Goal: Task Accomplishment & Management: Manage account settings

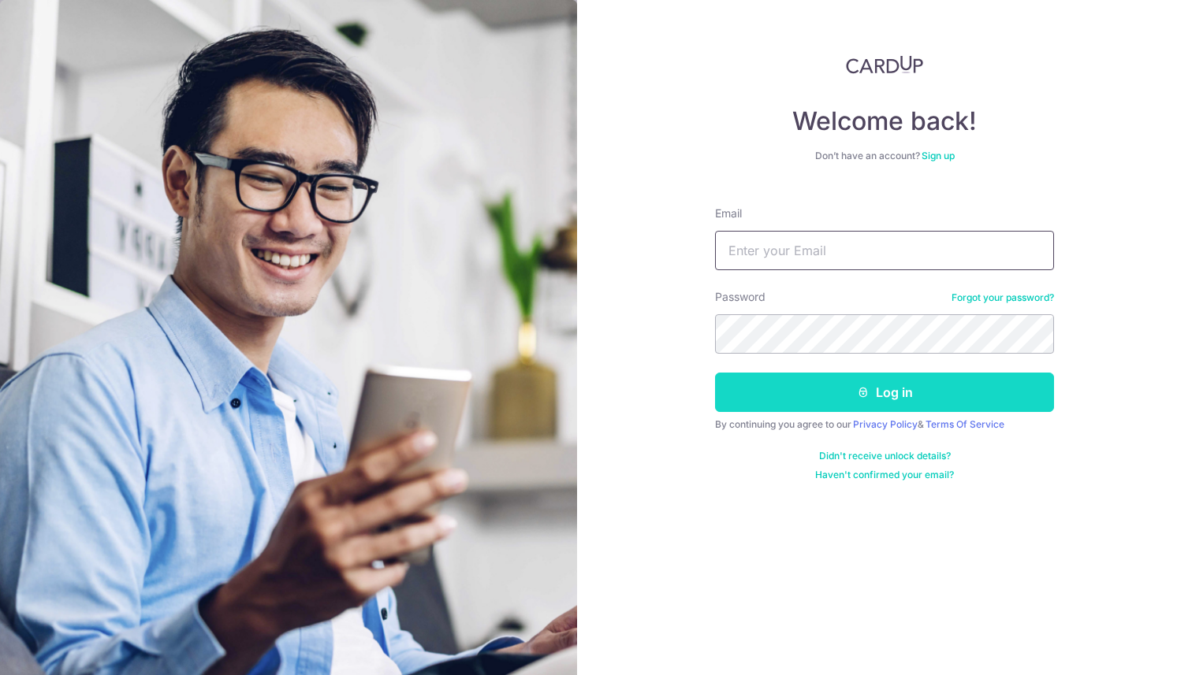
type input "[PERSON_NAME][EMAIL_ADDRESS][PERSON_NAME][DOMAIN_NAME]"
click at [889, 396] on button "Log in" at bounding box center [884, 392] width 339 height 39
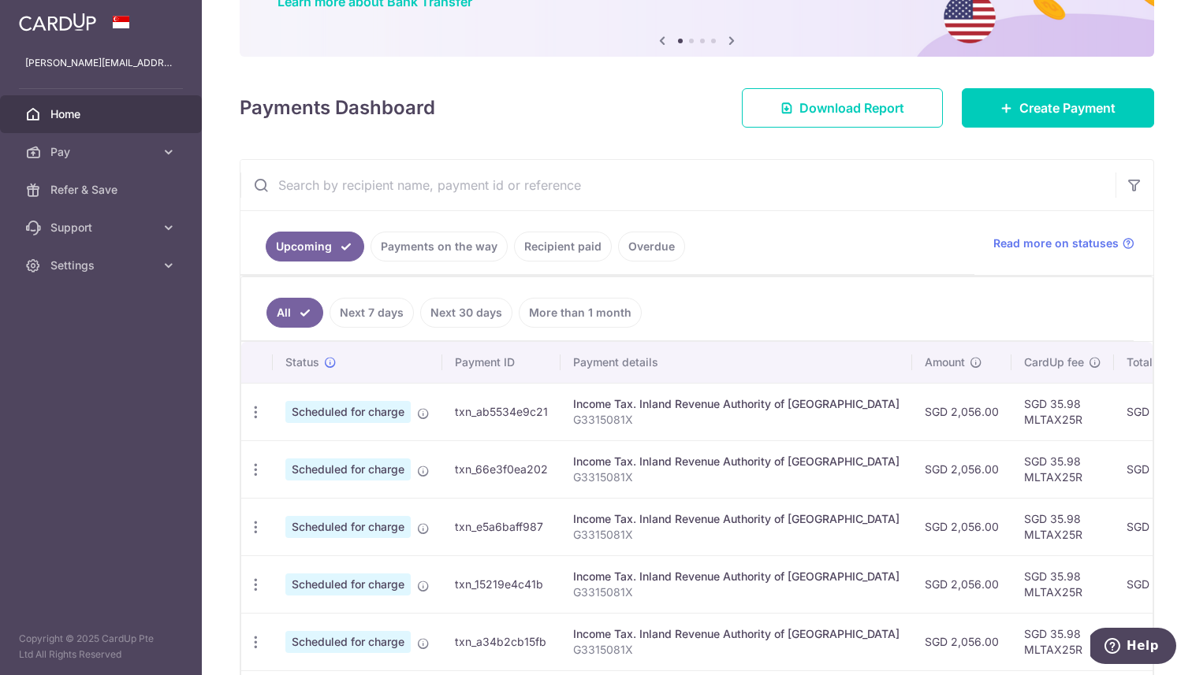
scroll to position [275, 0]
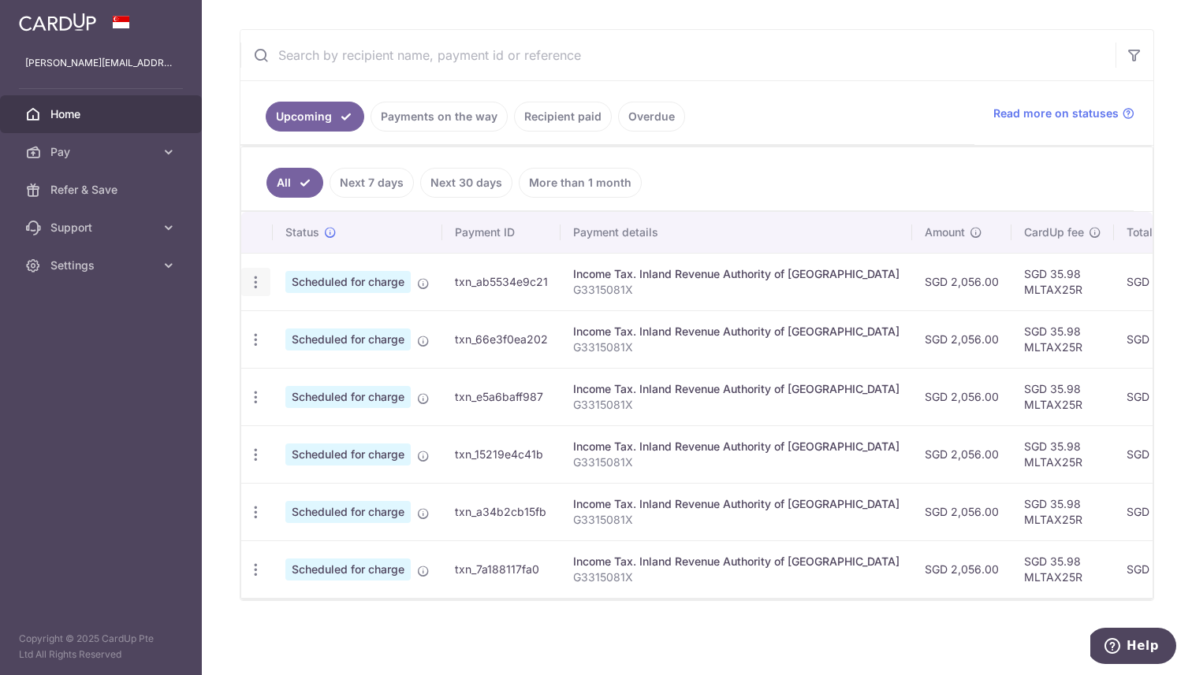
click at [252, 284] on icon "button" at bounding box center [255, 282] width 17 height 17
click at [288, 318] on span "Update payment" at bounding box center [339, 325] width 107 height 19
radio input "true"
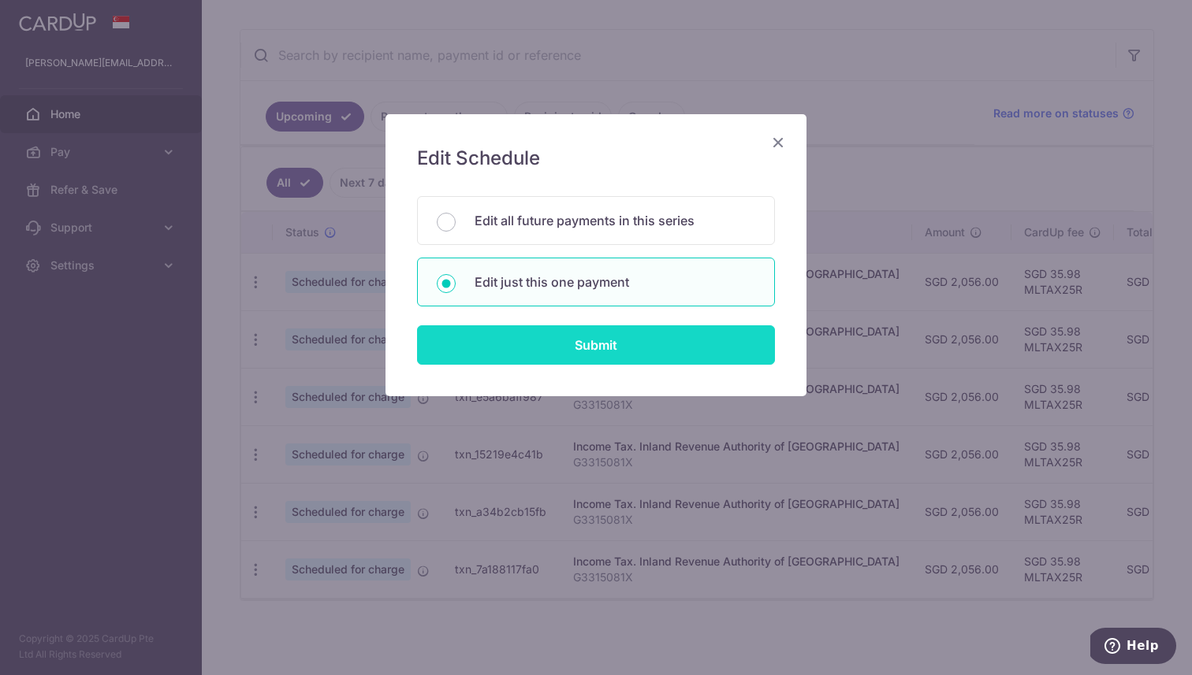
click at [628, 347] on input "Submit" at bounding box center [596, 344] width 358 height 39
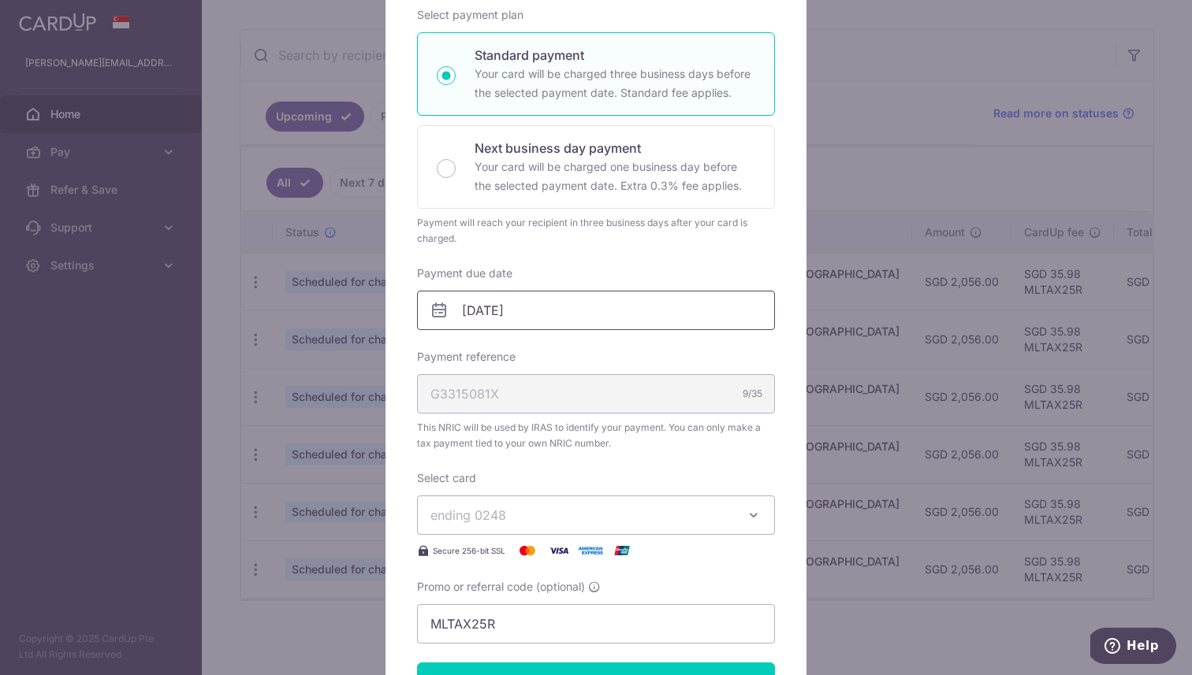
scroll to position [251, 0]
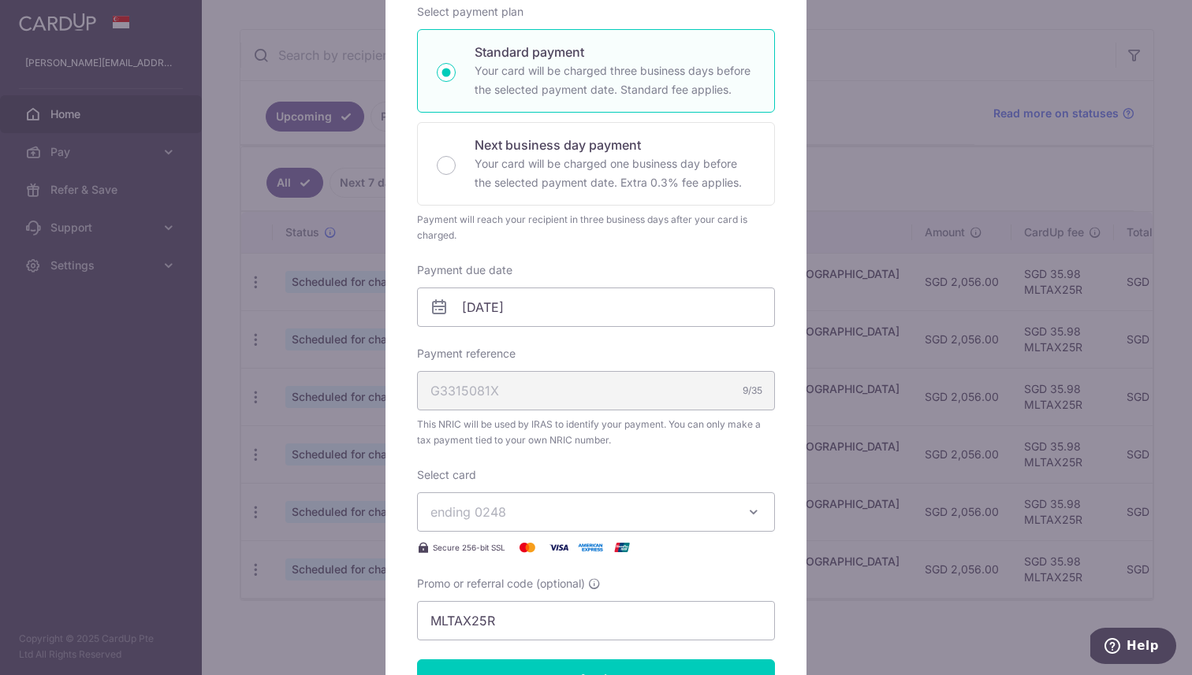
click at [757, 502] on button "ending 0248" at bounding box center [596, 512] width 358 height 39
click at [723, 511] on span "ending 0248" at bounding box center [581, 512] width 303 height 19
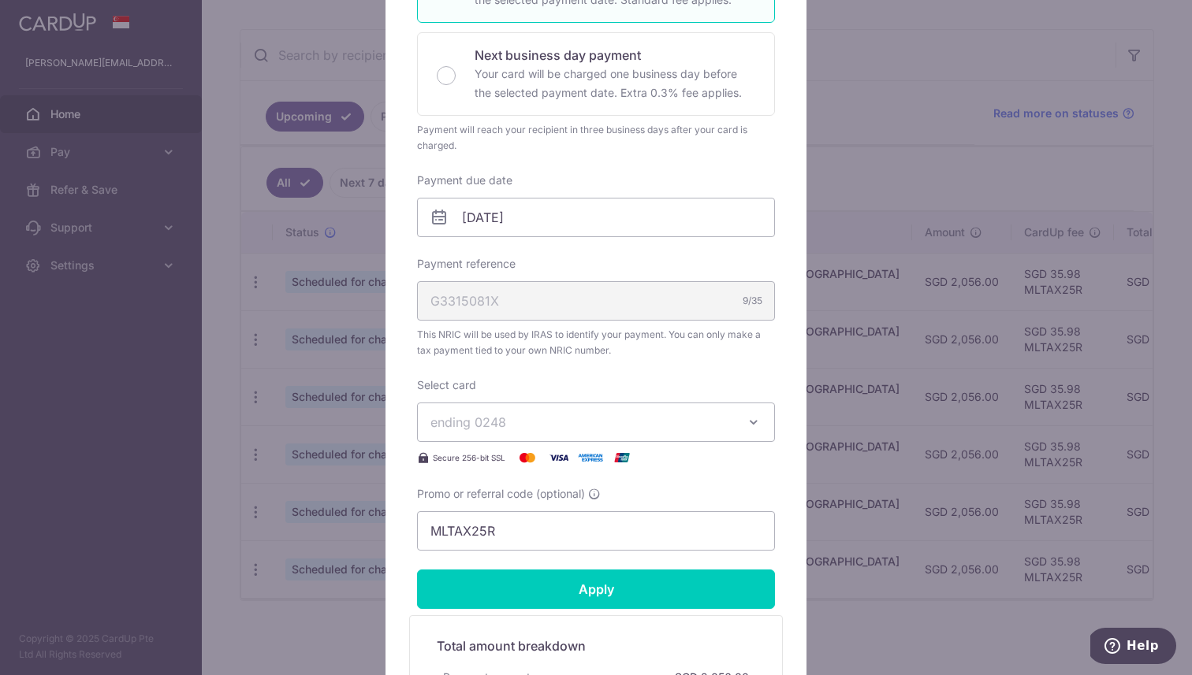
scroll to position [344, 0]
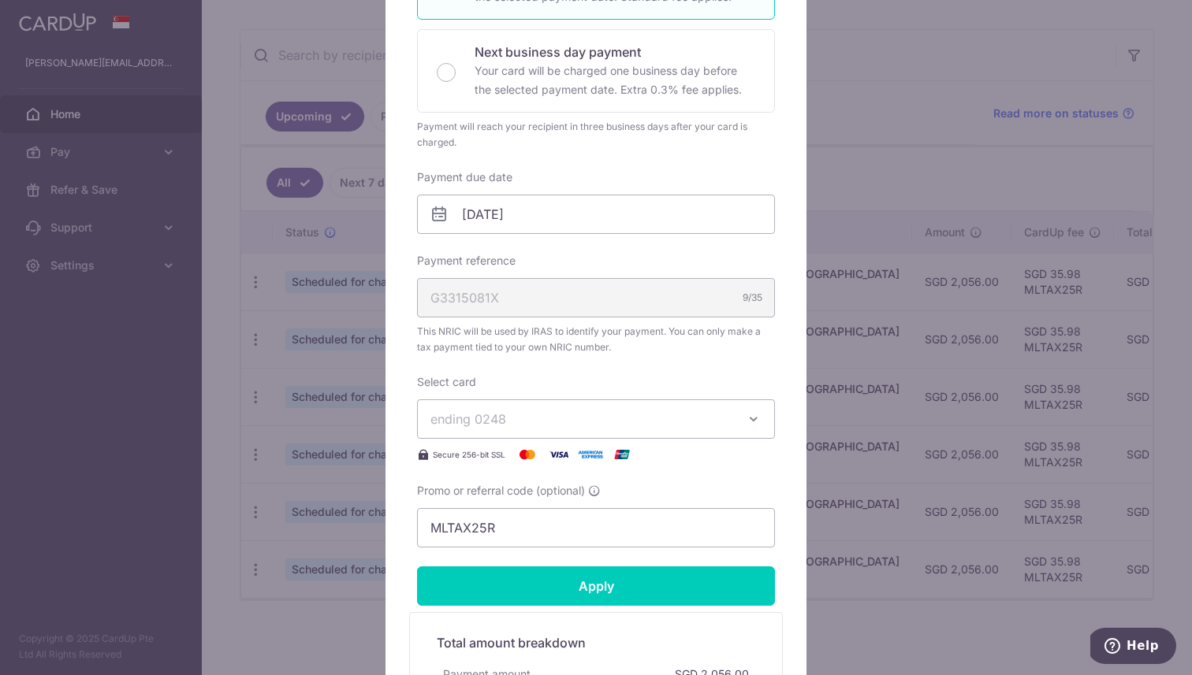
click at [752, 433] on button "ending 0248" at bounding box center [596, 419] width 358 height 39
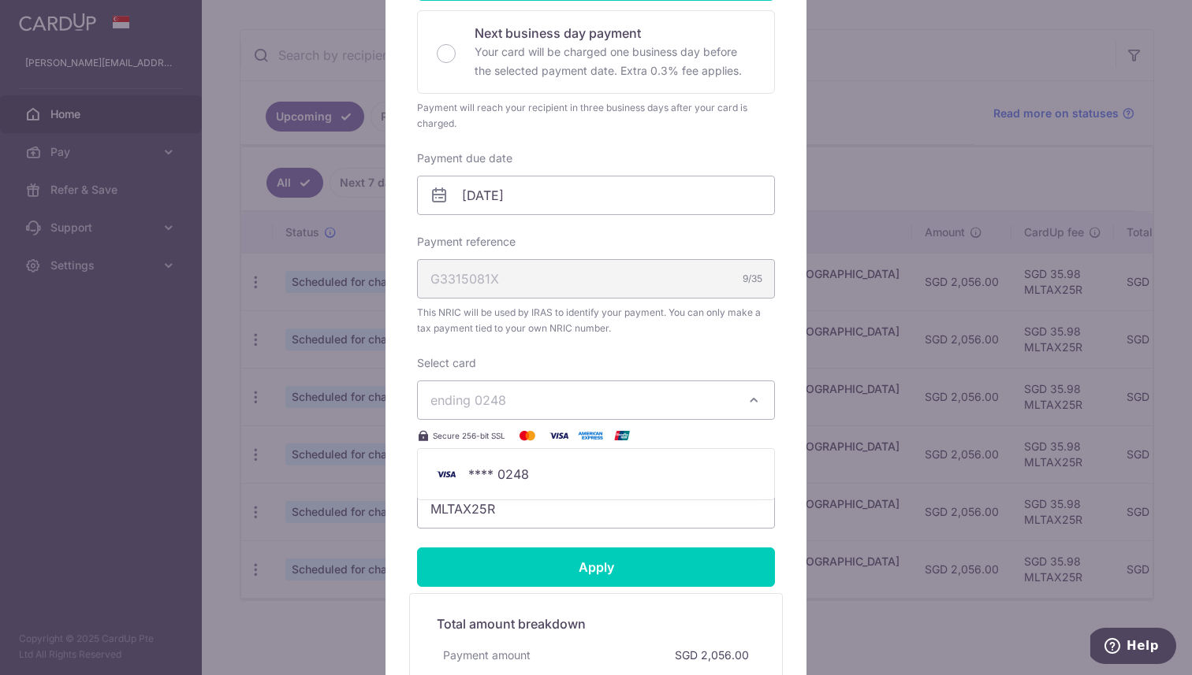
scroll to position [0, 0]
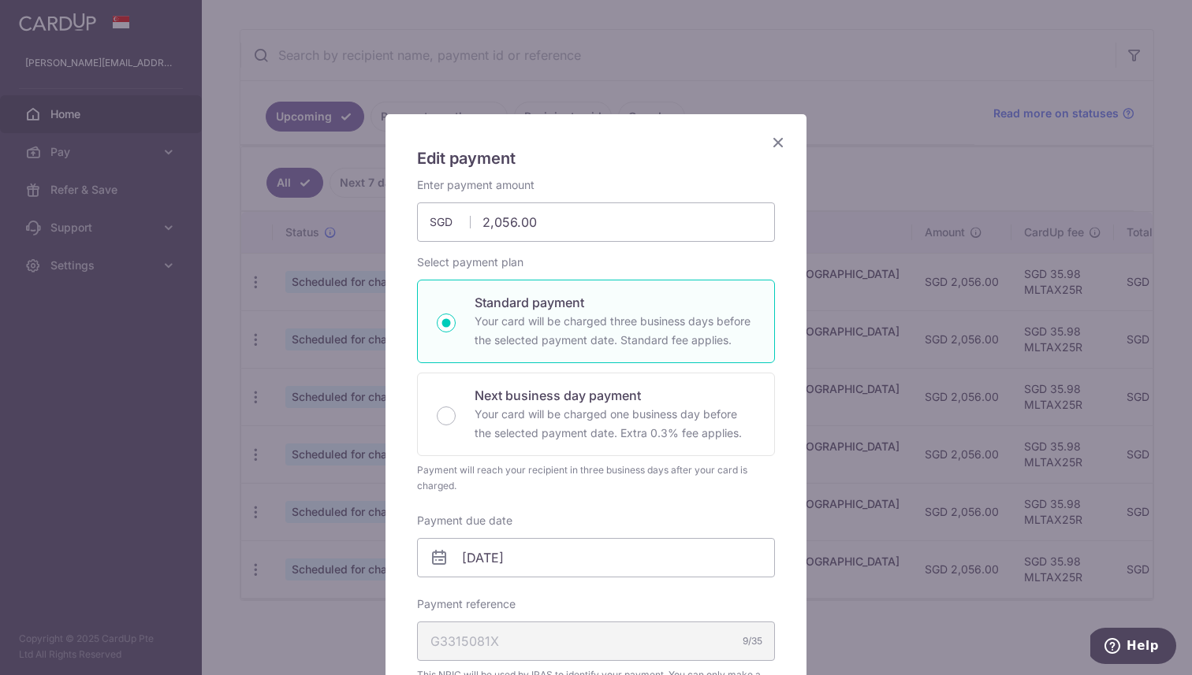
click at [776, 143] on icon "Close" at bounding box center [777, 142] width 19 height 20
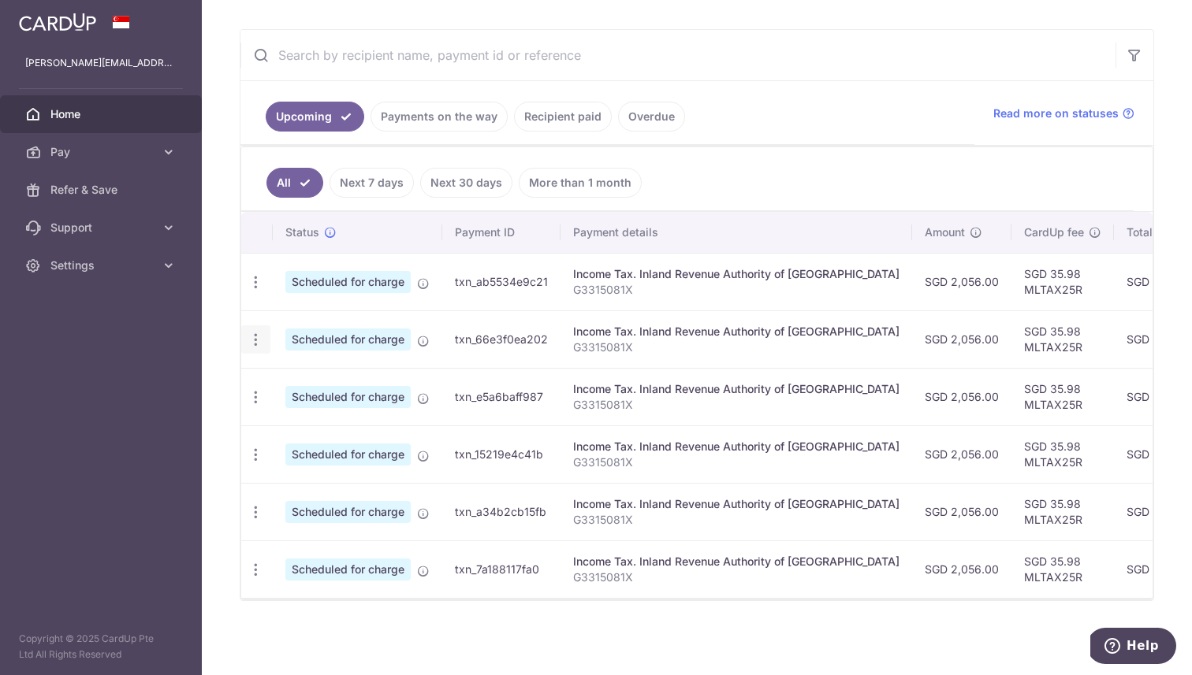
click at [249, 333] on icon "button" at bounding box center [255, 340] width 17 height 17
click at [328, 385] on span "Update payment" at bounding box center [339, 383] width 107 height 19
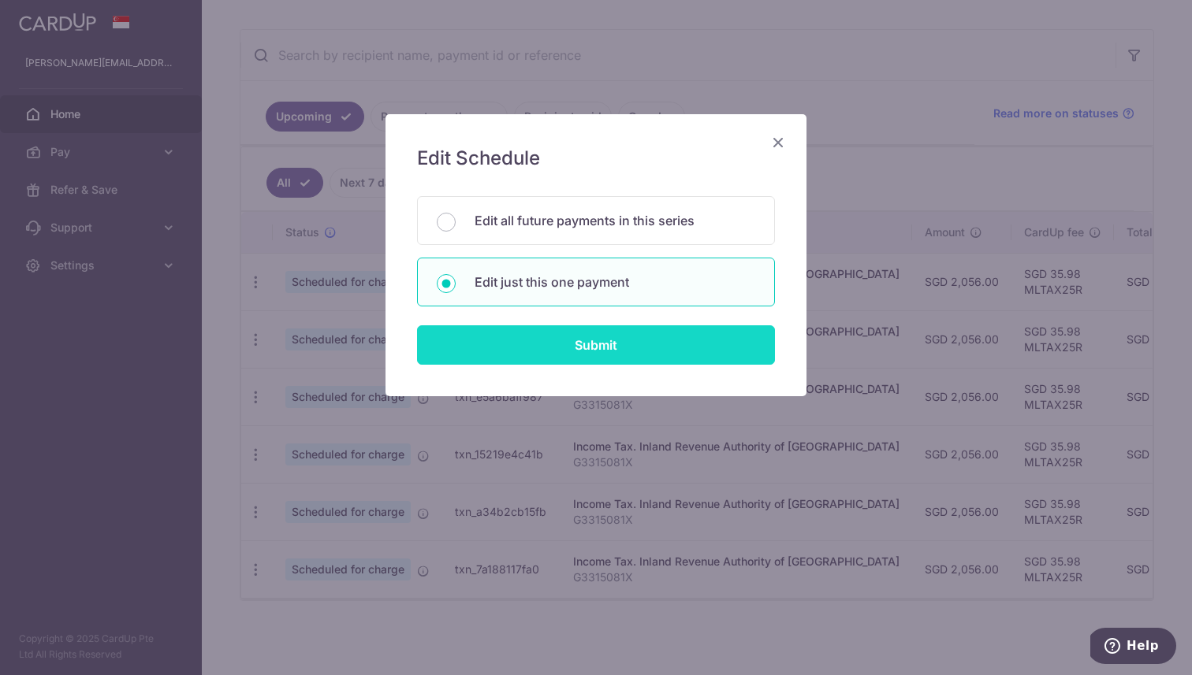
click at [638, 347] on input "Submit" at bounding box center [596, 344] width 358 height 39
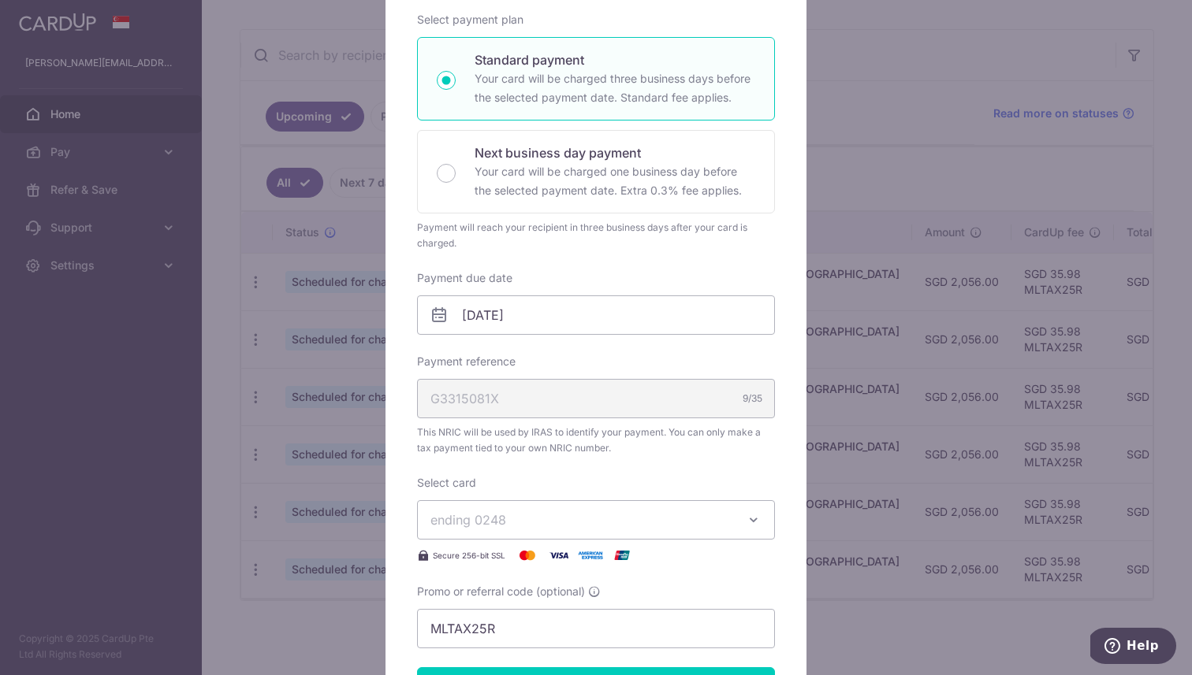
scroll to position [246, 0]
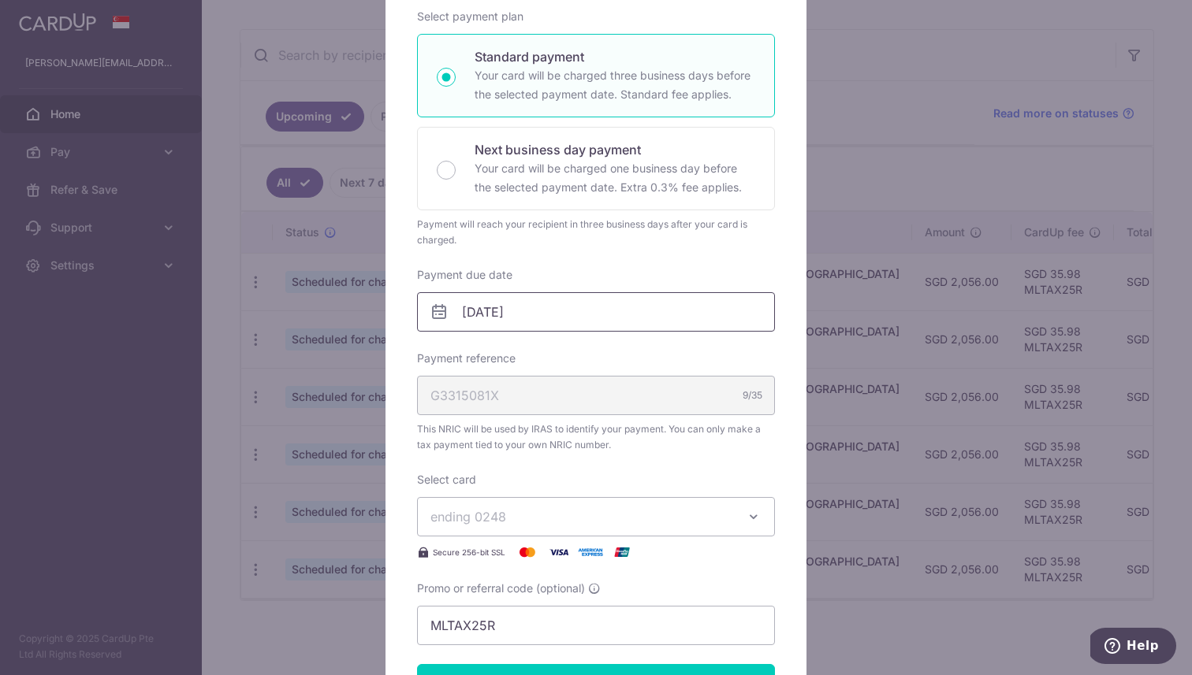
click at [672, 307] on input "[DATE]" at bounding box center [596, 311] width 358 height 39
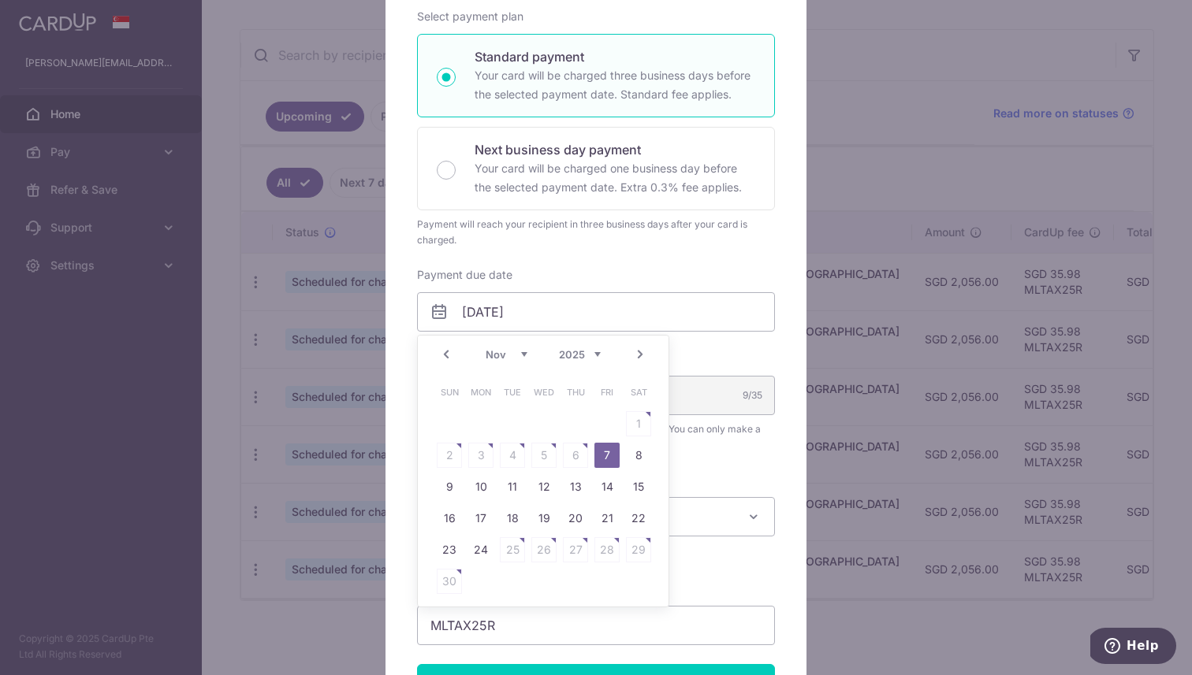
click at [449, 362] on link "Prev" at bounding box center [446, 354] width 19 height 19
click at [484, 546] on link "27" at bounding box center [480, 549] width 25 height 25
type input "27/10/2025"
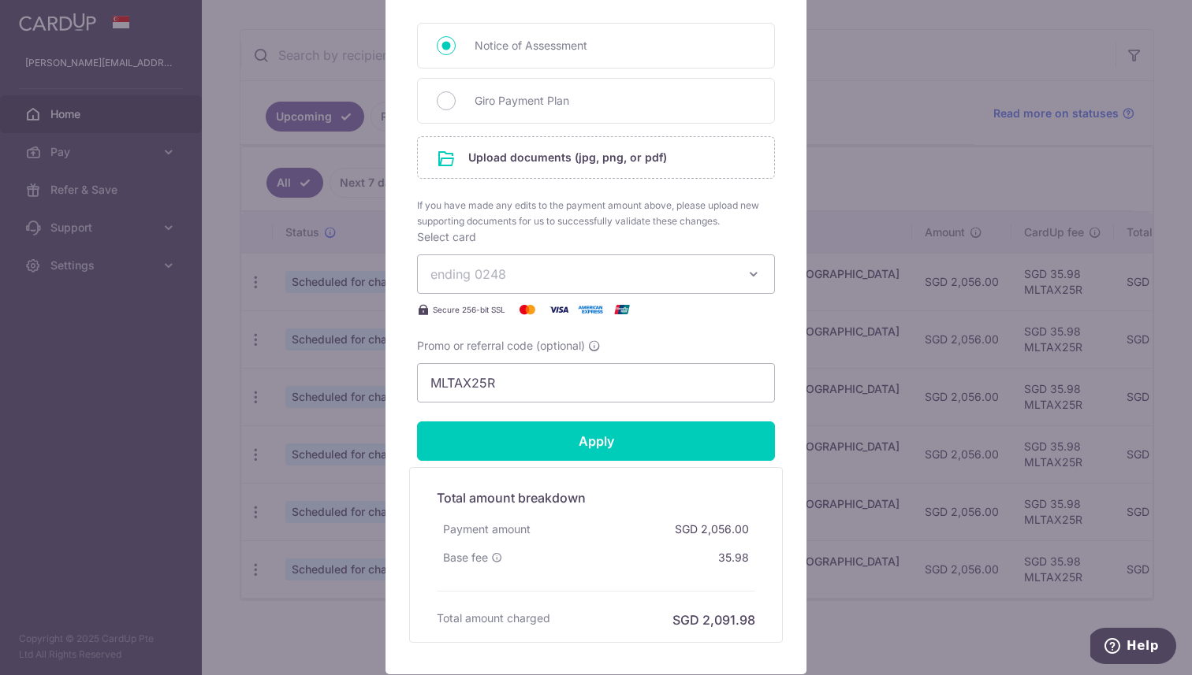
scroll to position [875, 0]
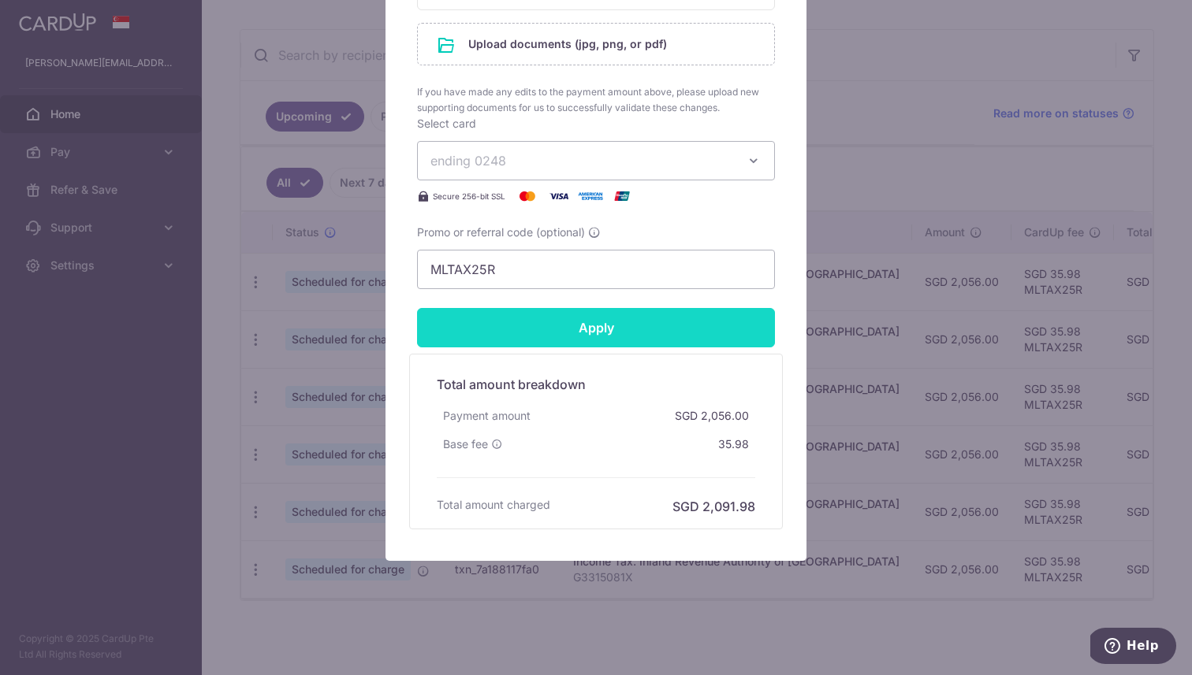
click at [565, 333] on input "Apply" at bounding box center [596, 327] width 358 height 39
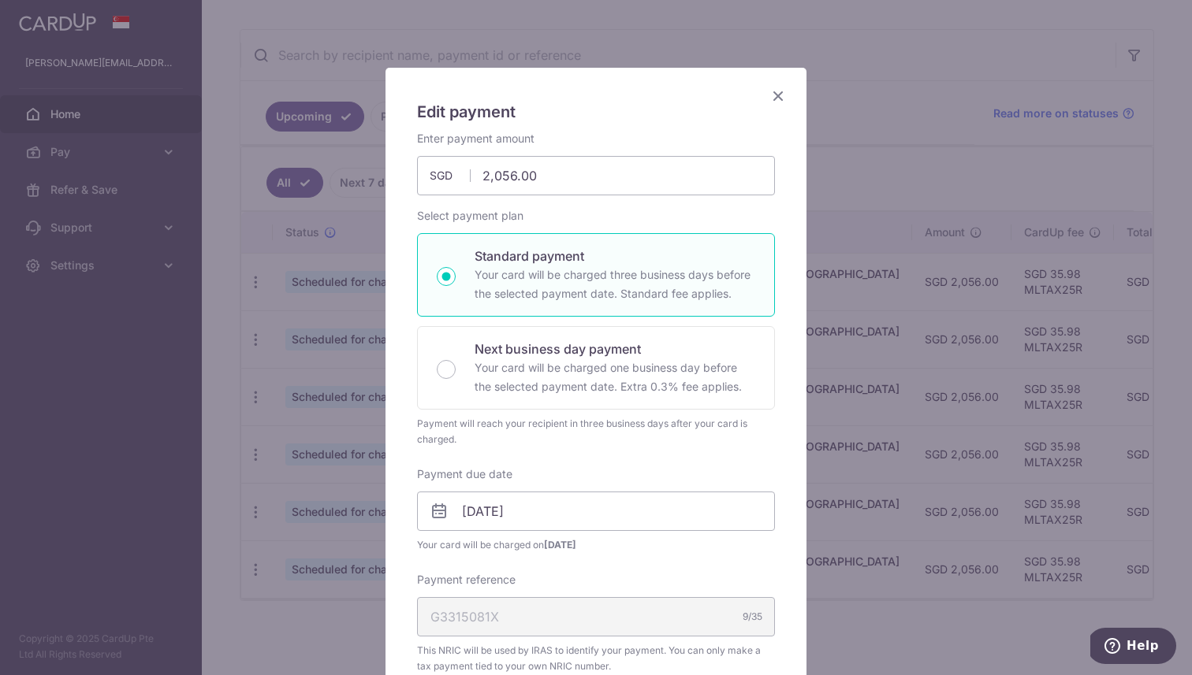
scroll to position [0, 0]
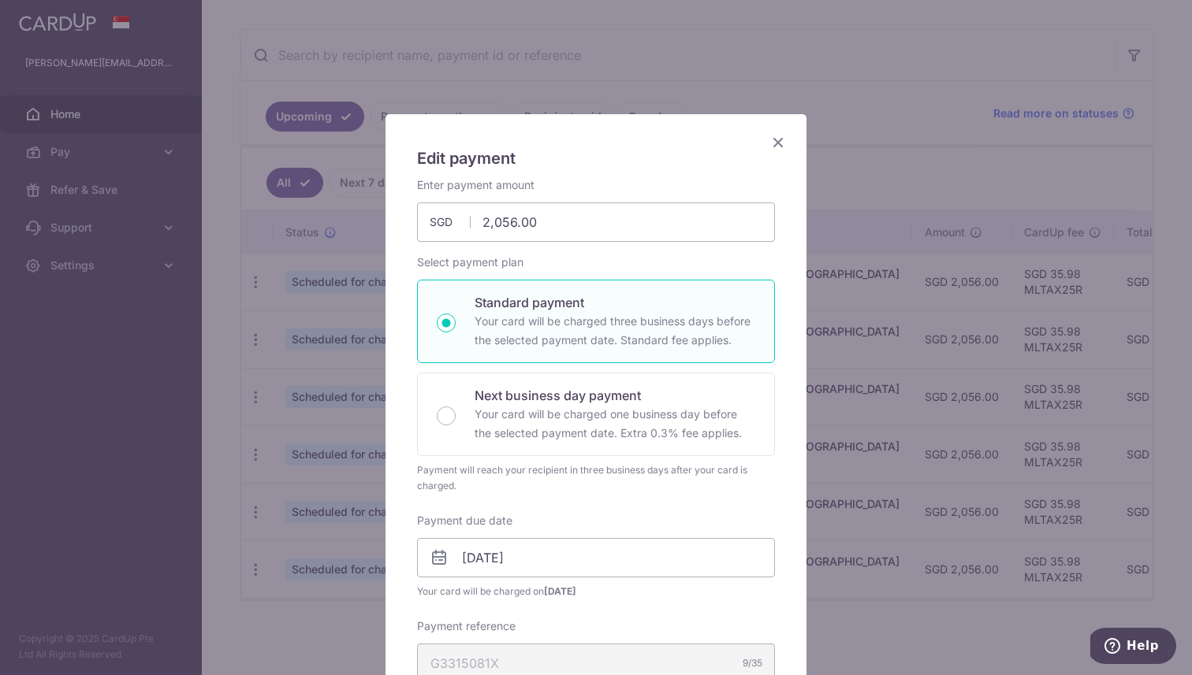
click at [781, 141] on icon "Close" at bounding box center [777, 142] width 19 height 20
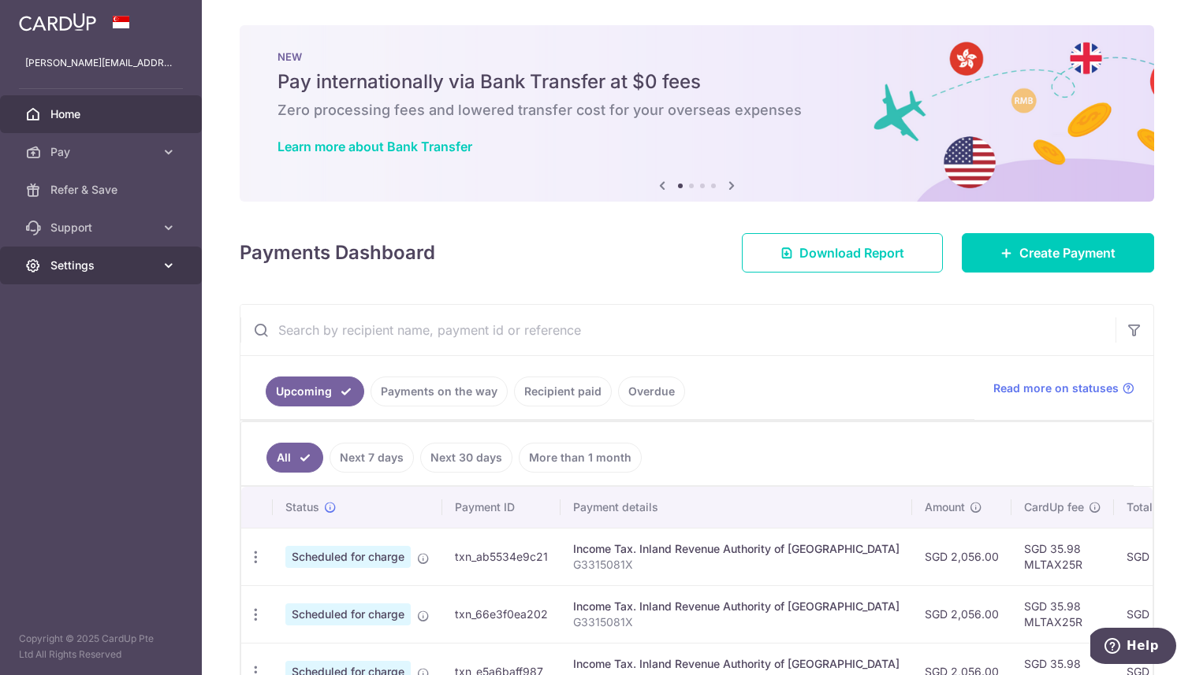
click at [153, 259] on span "Settings" at bounding box center [102, 266] width 104 height 16
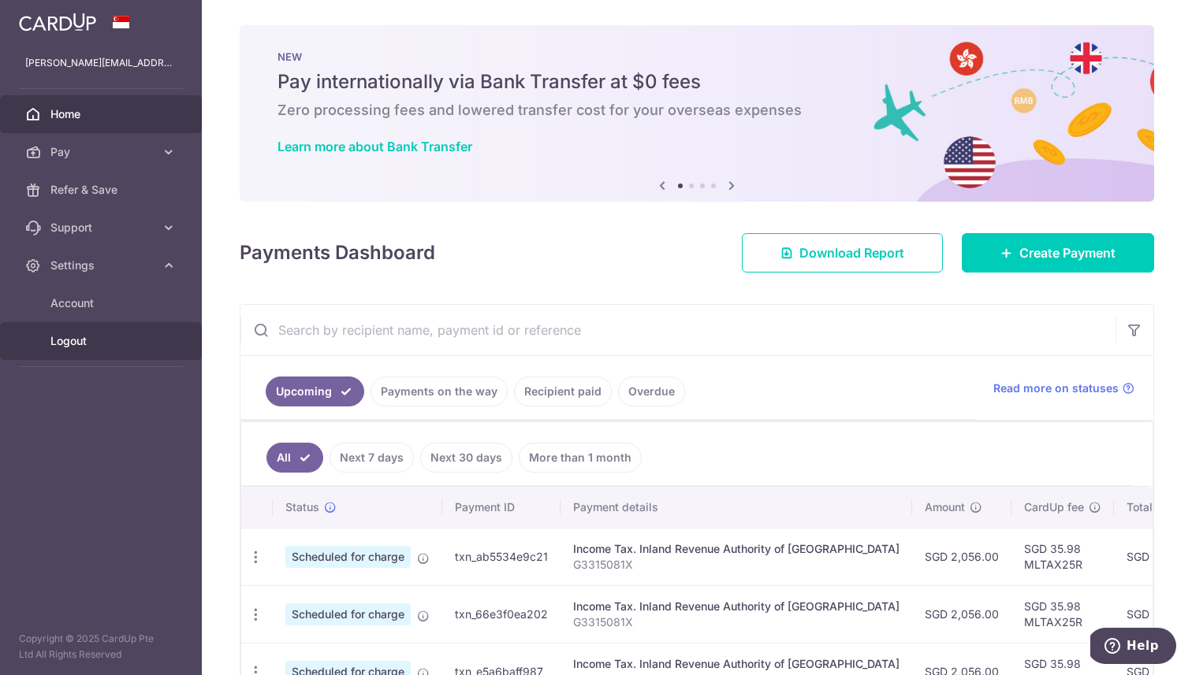
click at [81, 329] on link "Logout" at bounding box center [101, 341] width 202 height 38
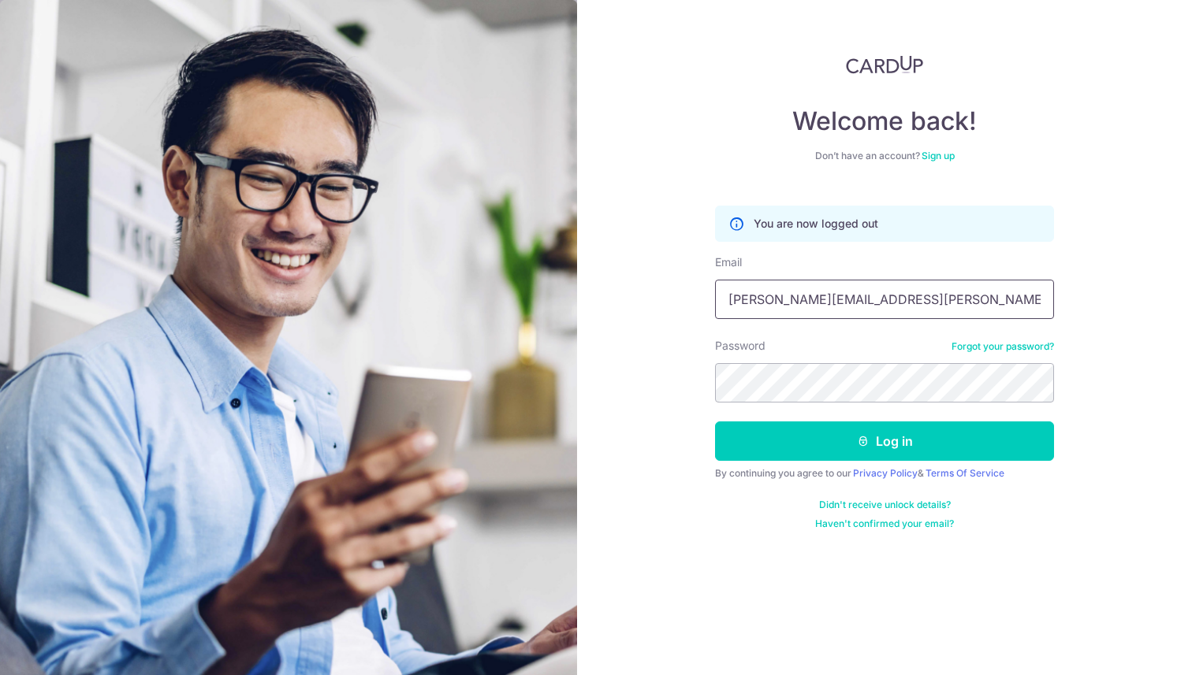
click at [829, 288] on input "[PERSON_NAME][EMAIL_ADDRESS][PERSON_NAME][DOMAIN_NAME]" at bounding box center [884, 299] width 339 height 39
type input "write2suchit@gmail.com"
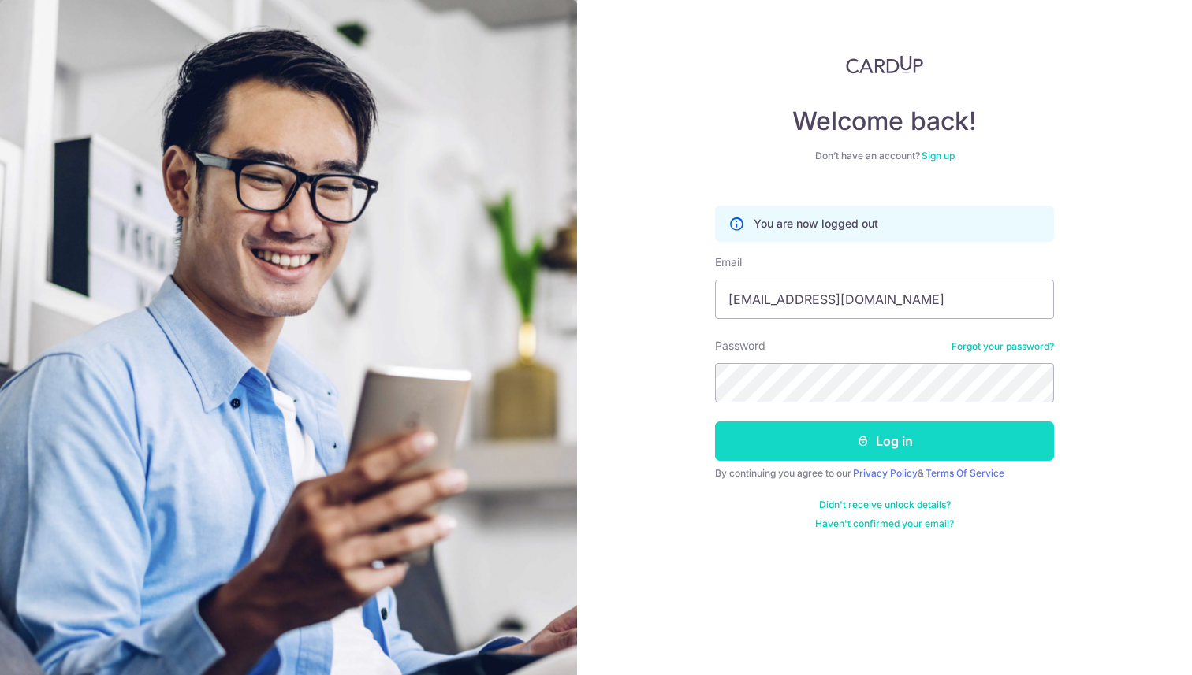
click at [857, 441] on icon "submit" at bounding box center [863, 441] width 13 height 13
